Goal: Check status: Check status

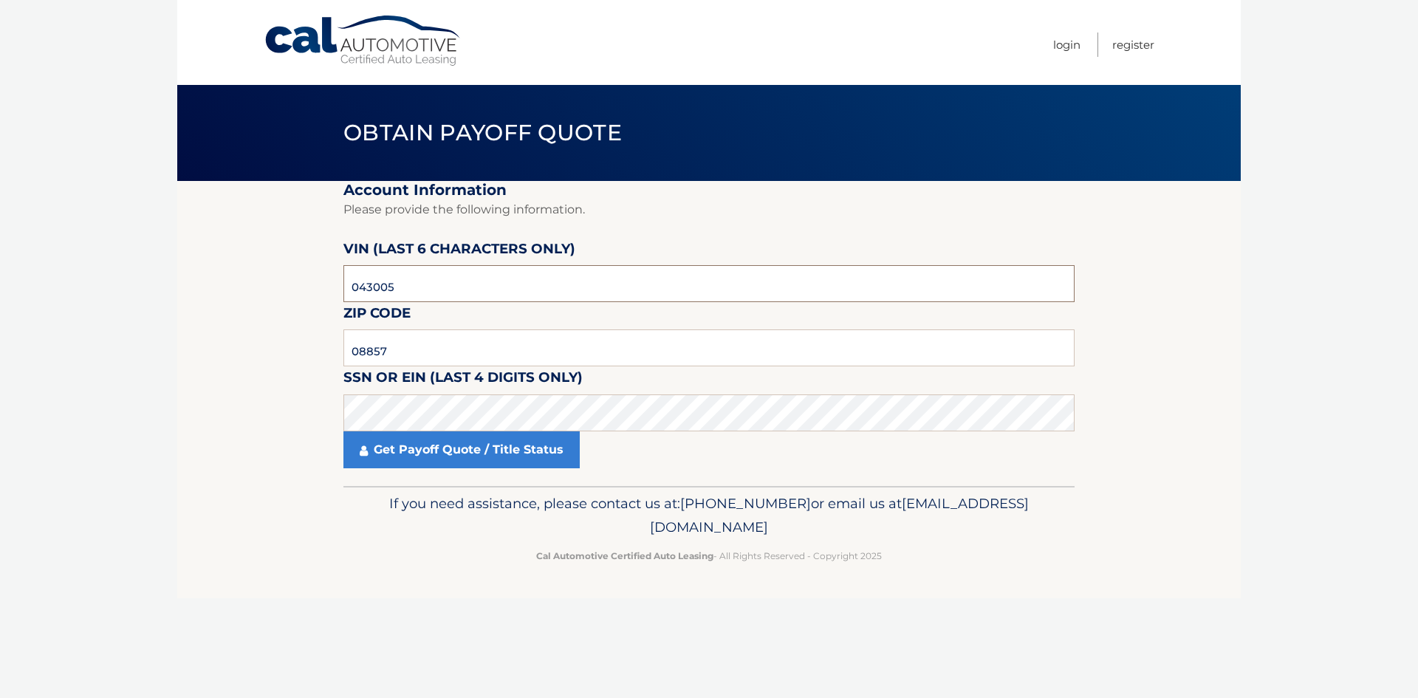
drag, startPoint x: 416, startPoint y: 287, endPoint x: 335, endPoint y: 293, distance: 80.8
click at [335, 293] on section "Account Information Please provide the following information. [PERSON_NAME] (la…" at bounding box center [708, 333] width 1063 height 305
click at [342, 418] on section "Account Information Please provide the following information. [PERSON_NAME] (la…" at bounding box center [708, 333] width 1063 height 305
click at [394, 356] on input "08857" at bounding box center [708, 347] width 731 height 37
type input "0"
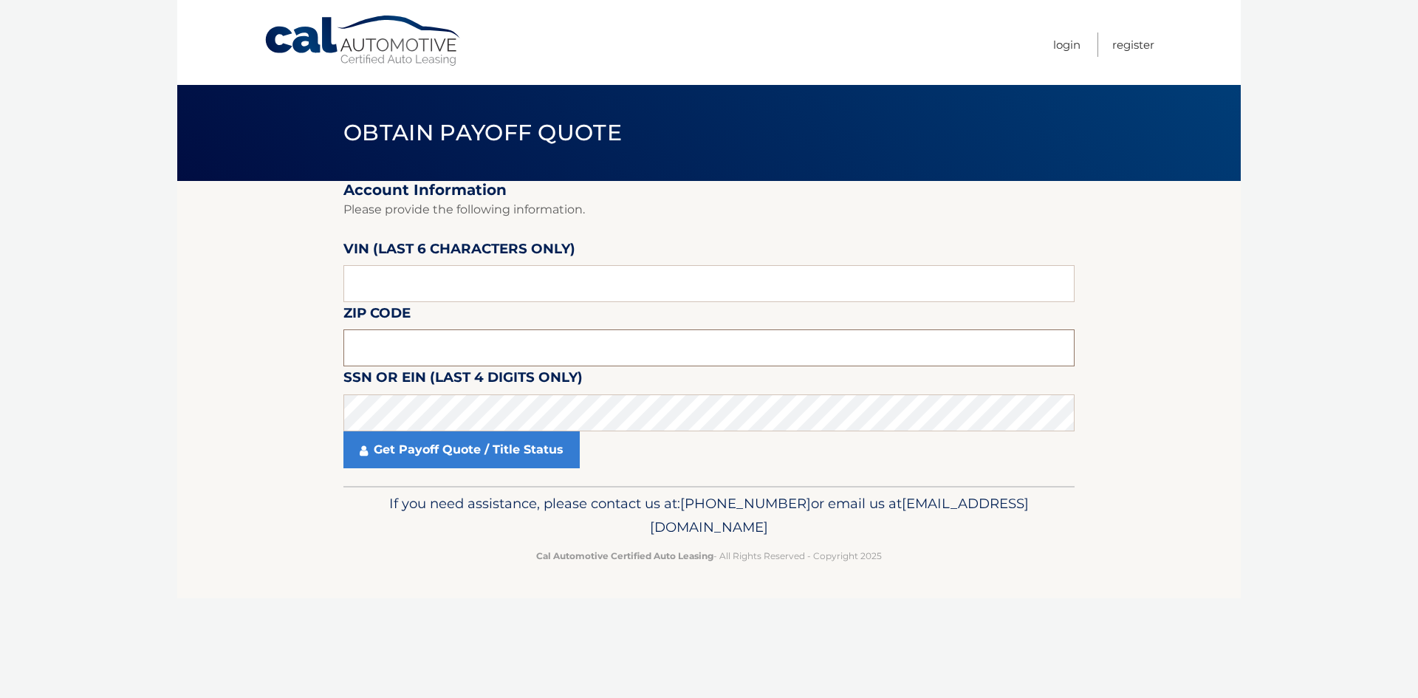
click at [404, 352] on input "text" at bounding box center [708, 347] width 731 height 37
type input "08619"
click at [423, 284] on input "text" at bounding box center [708, 283] width 731 height 37
click at [348, 291] on input "text" at bounding box center [708, 283] width 731 height 37
type input "077840"
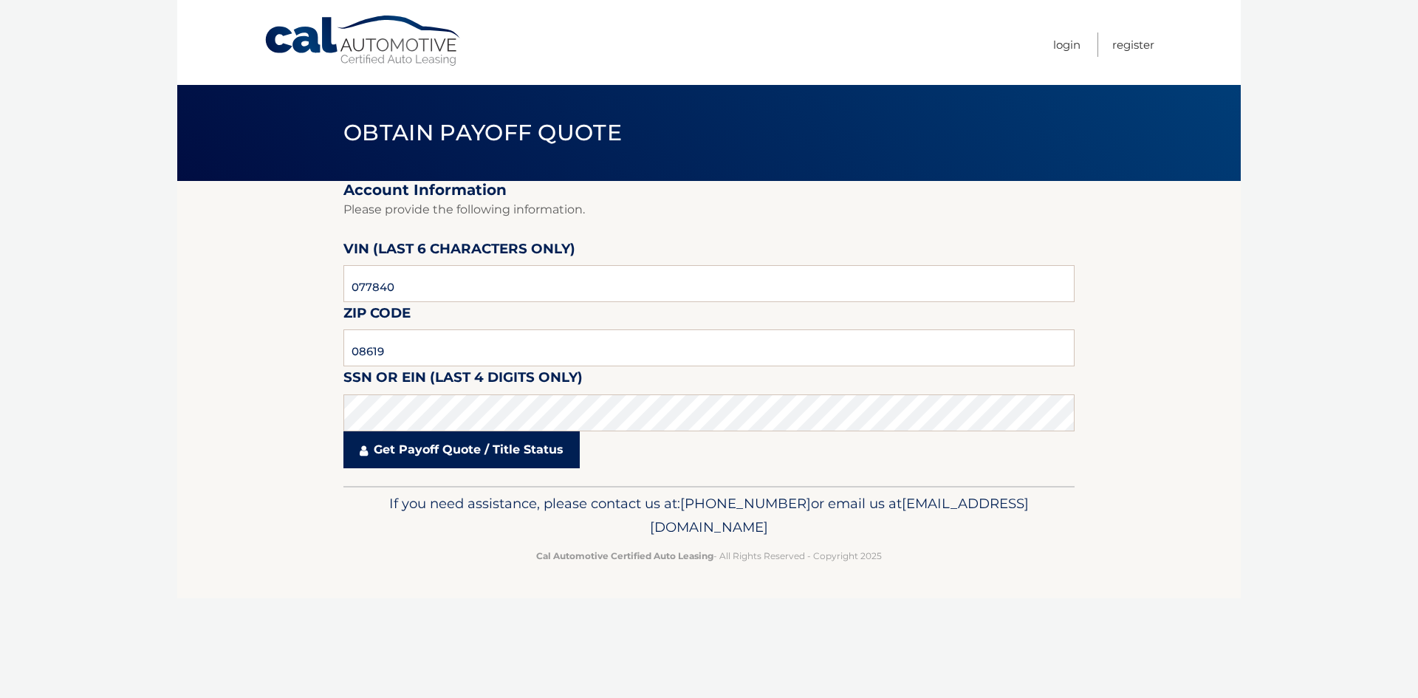
click at [425, 467] on link "Get Payoff Quote / Title Status" at bounding box center [461, 449] width 236 height 37
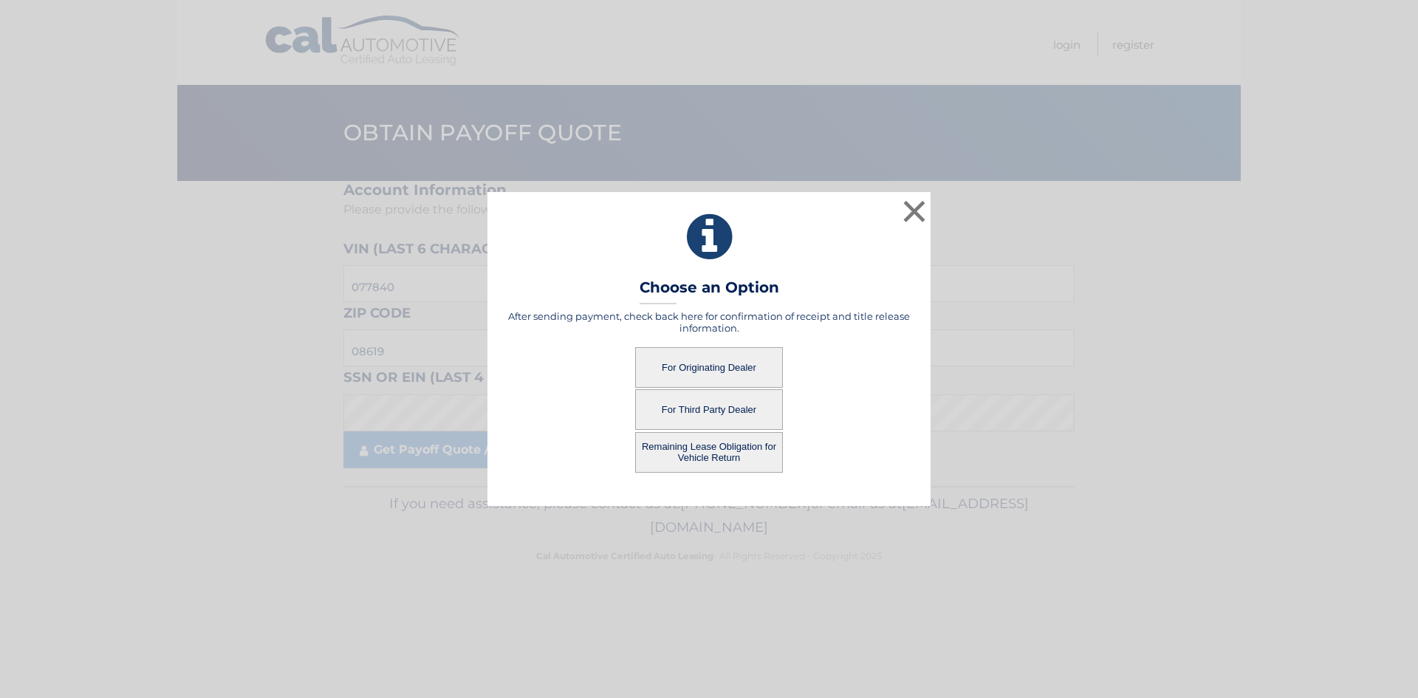
click at [669, 368] on button "For Originating Dealer" at bounding box center [709, 367] width 148 height 41
click at [711, 374] on button "For Originating Dealer" at bounding box center [709, 367] width 148 height 41
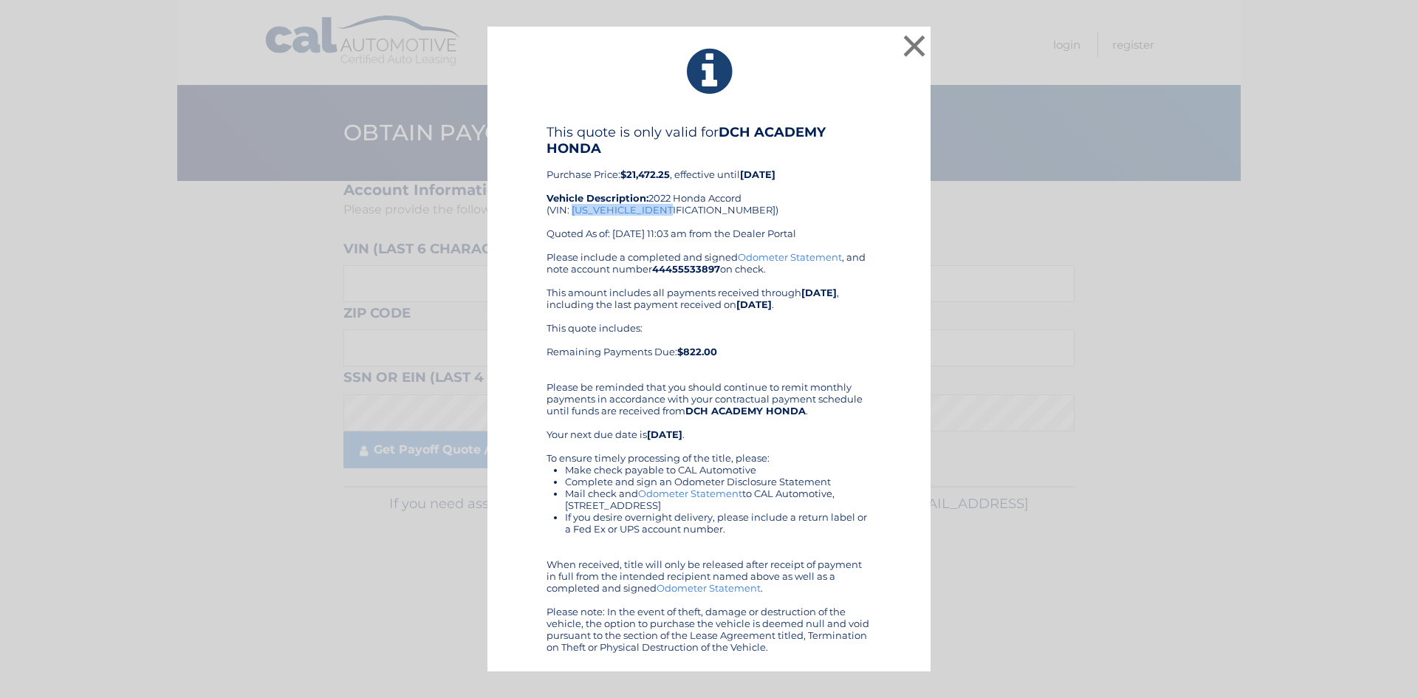
drag, startPoint x: 676, startPoint y: 215, endPoint x: 571, endPoint y: 207, distance: 105.9
click at [571, 207] on div "This quote is only valid for DCH ACADEMY HONDA Purchase Price: $21,472.25 , eff…" at bounding box center [708, 187] width 325 height 127
copy div "1HGCV1F38NA077840"
